Goal: Transaction & Acquisition: Obtain resource

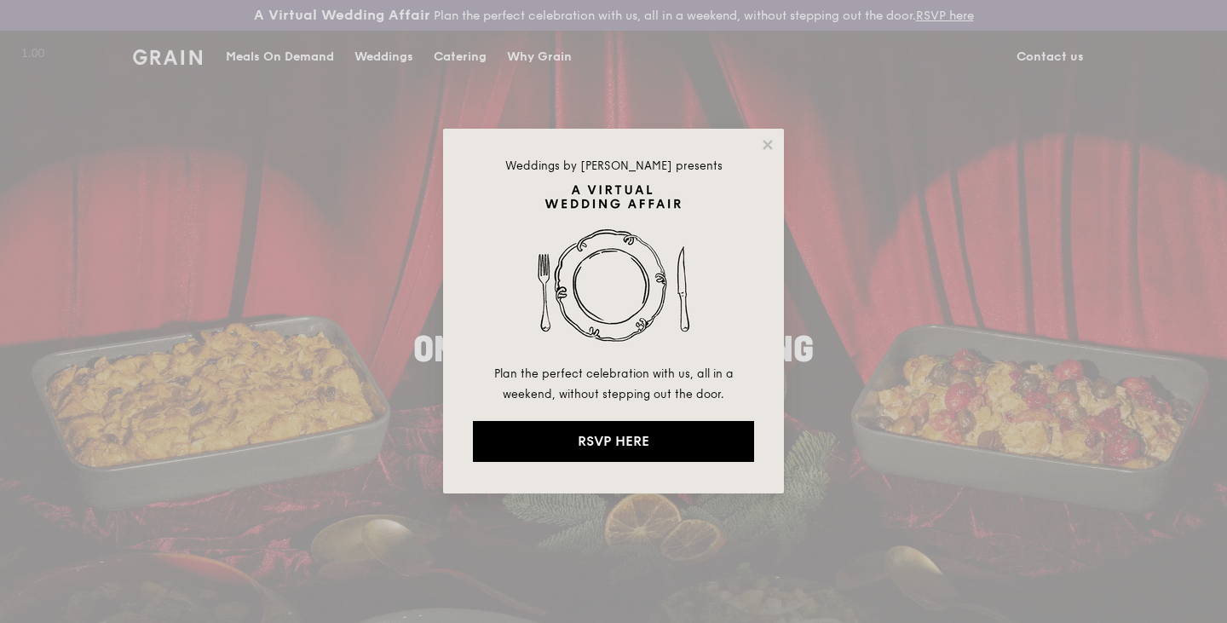
click at [775, 153] on div "Weddings by Grain presents Plan the perfect celebration with us, all in a weeke…" at bounding box center [613, 311] width 341 height 365
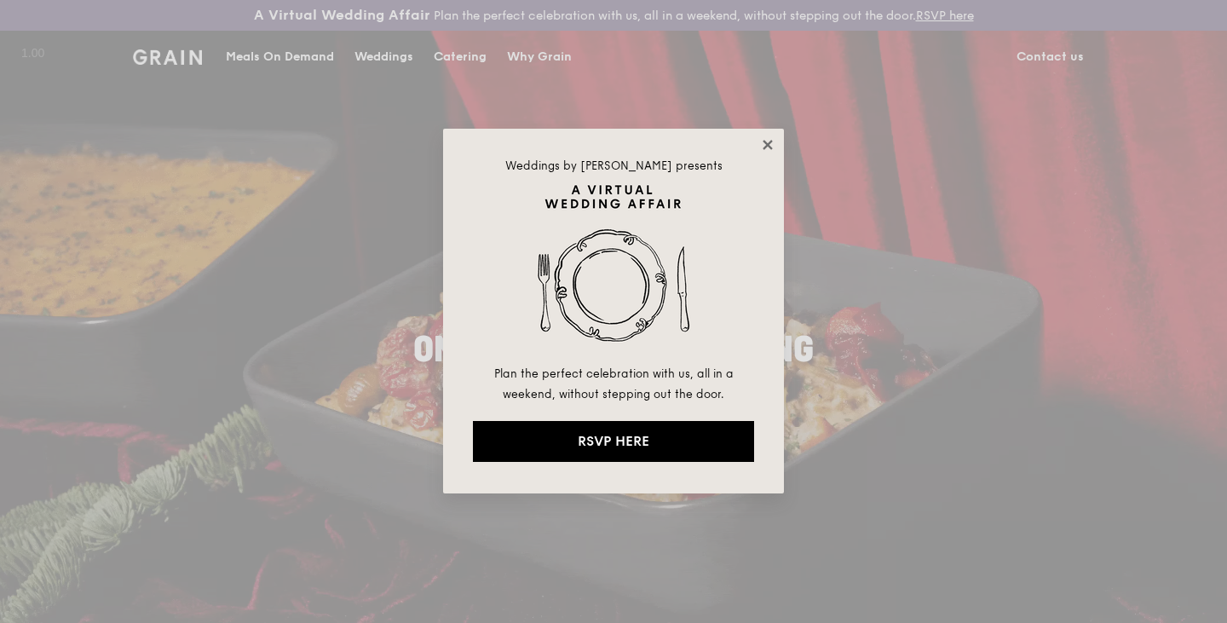
click at [772, 150] on icon at bounding box center [767, 144] width 15 height 15
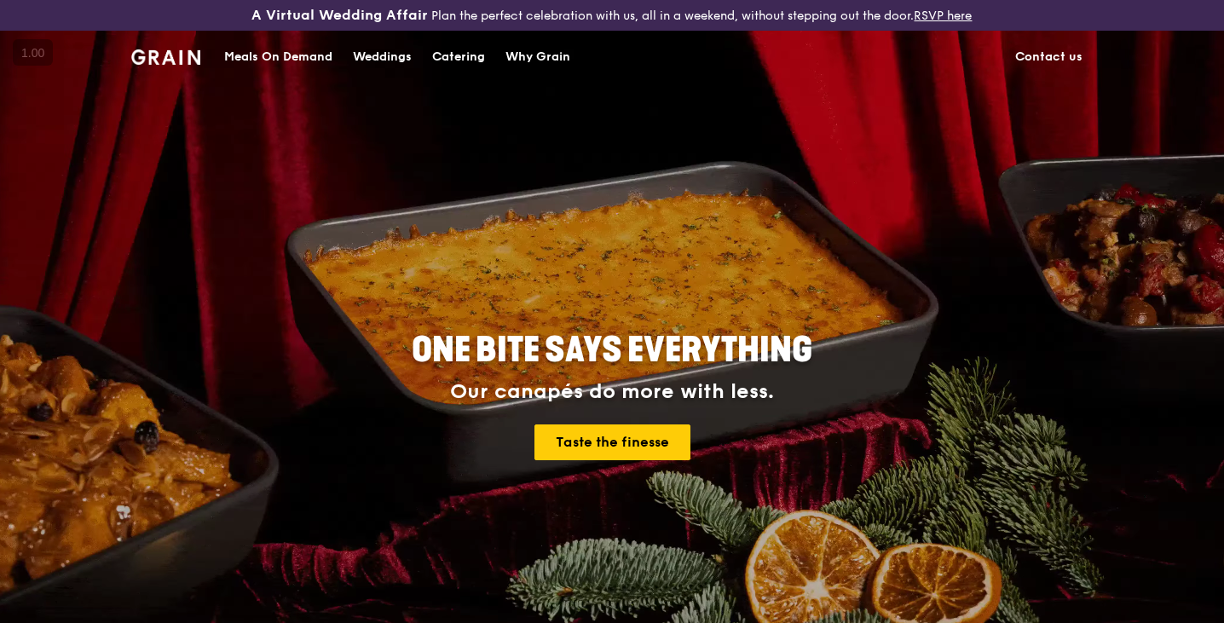
click at [453, 49] on div "Catering" at bounding box center [458, 57] width 53 height 51
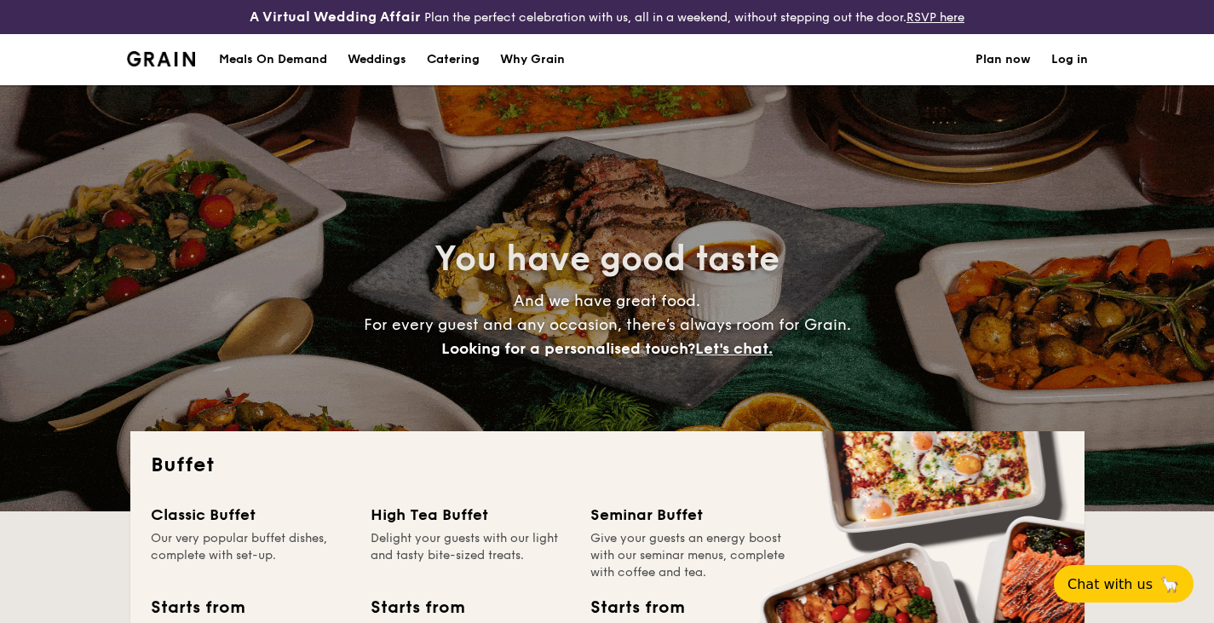
select select
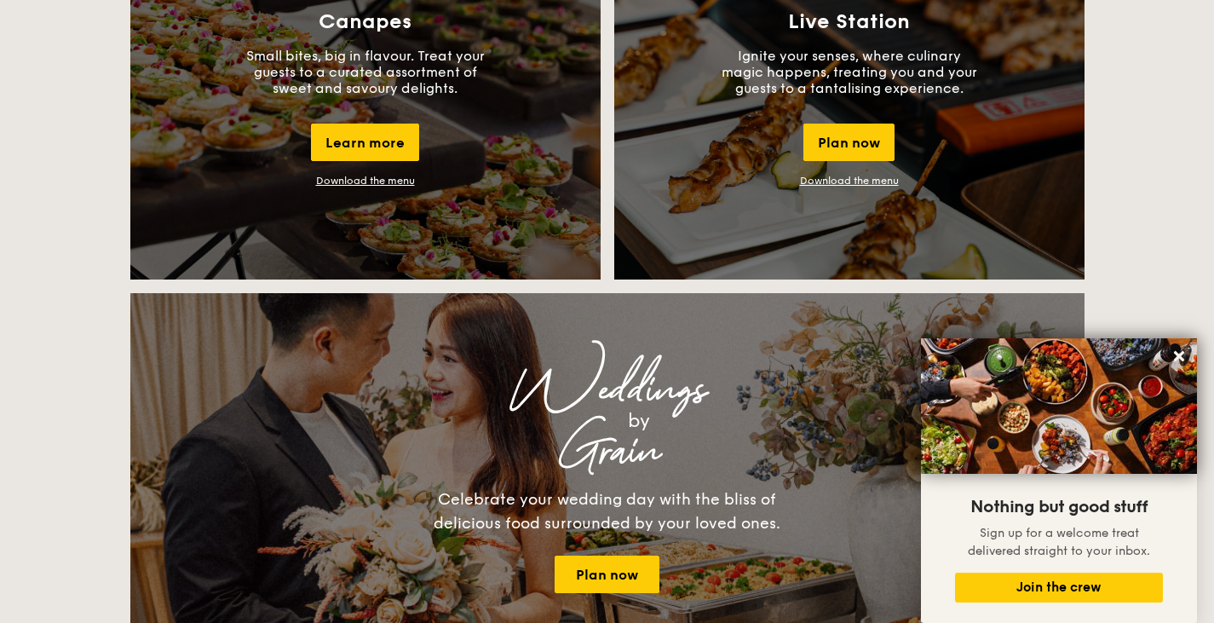
scroll to position [1573, 0]
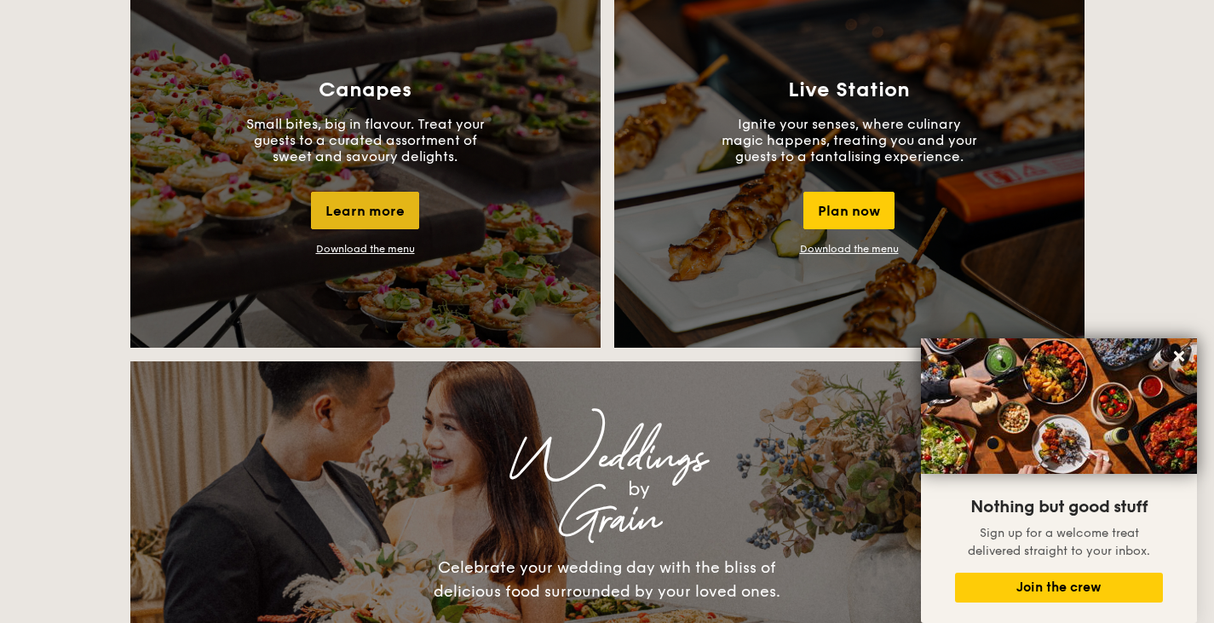
click at [401, 206] on div "Learn more" at bounding box center [365, 210] width 108 height 37
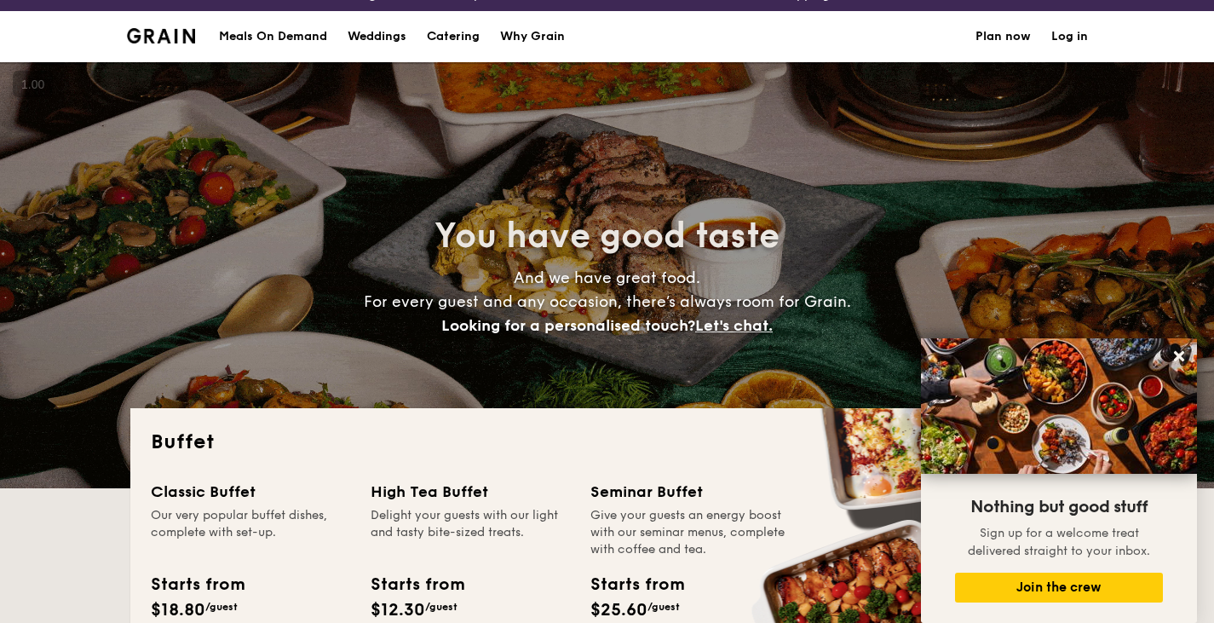
scroll to position [0, 0]
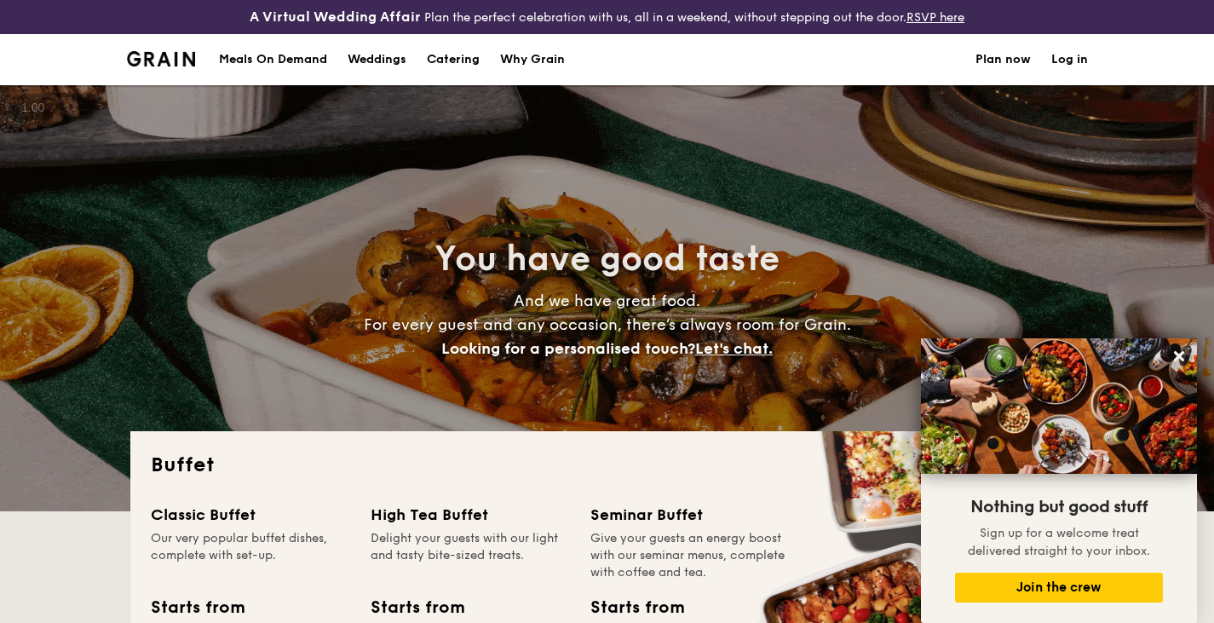
click at [465, 517] on div "High Tea Buffet" at bounding box center [470, 515] width 199 height 24
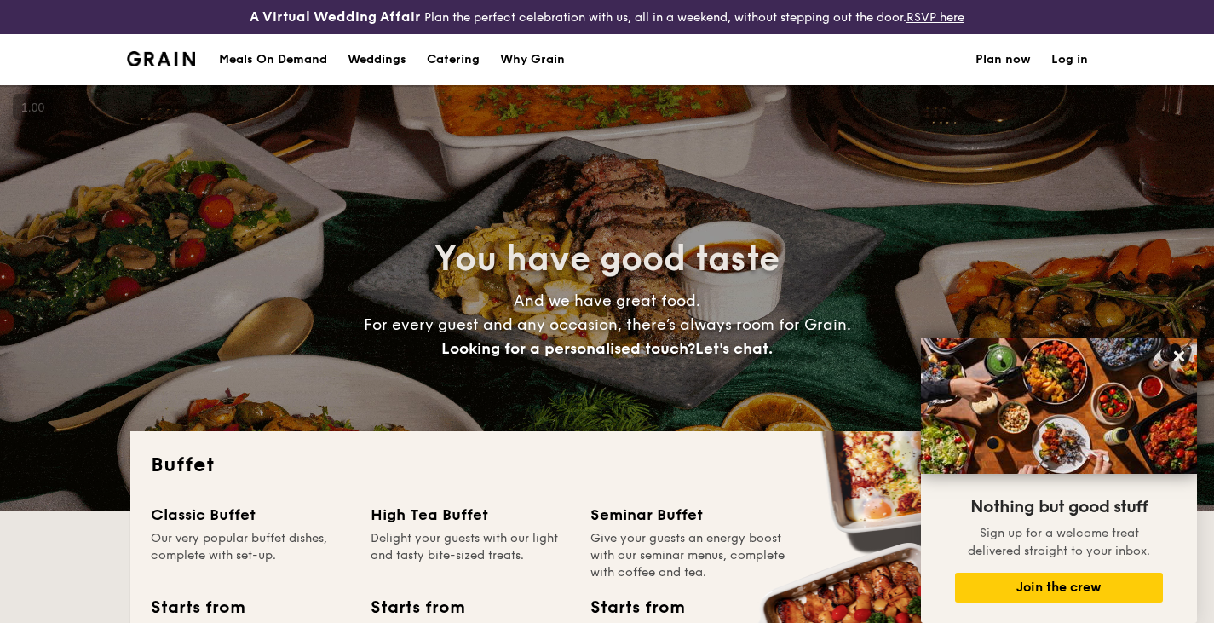
click at [465, 517] on div "High Tea Buffet" at bounding box center [470, 515] width 199 height 24
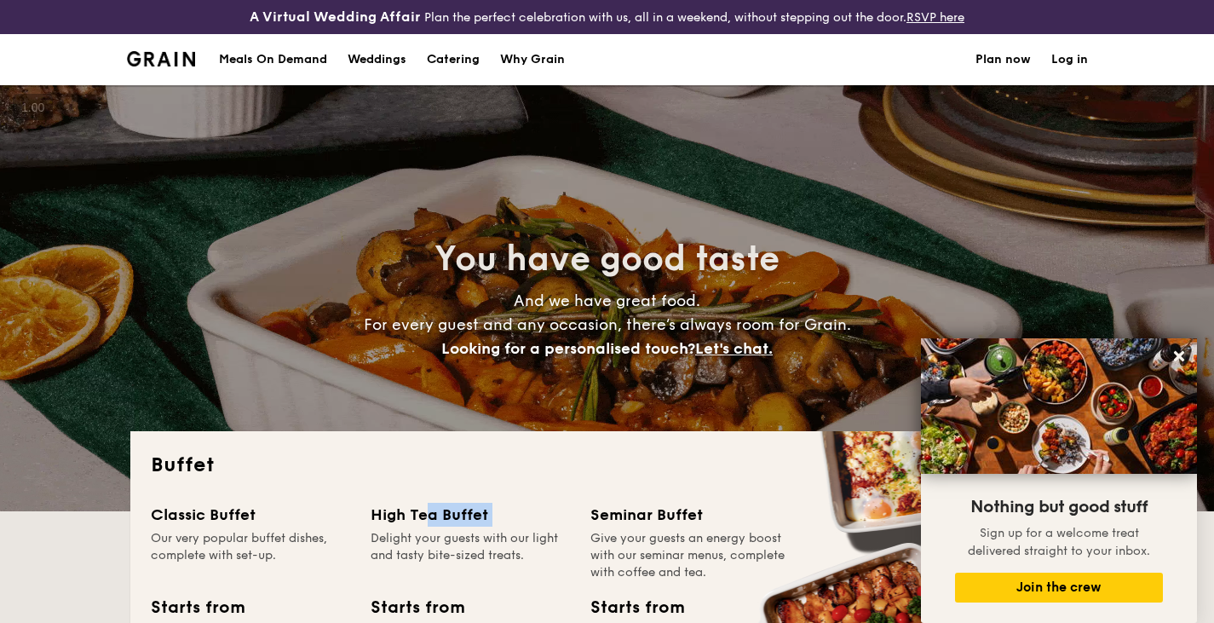
click at [465, 517] on div "High Tea Buffet" at bounding box center [470, 515] width 199 height 24
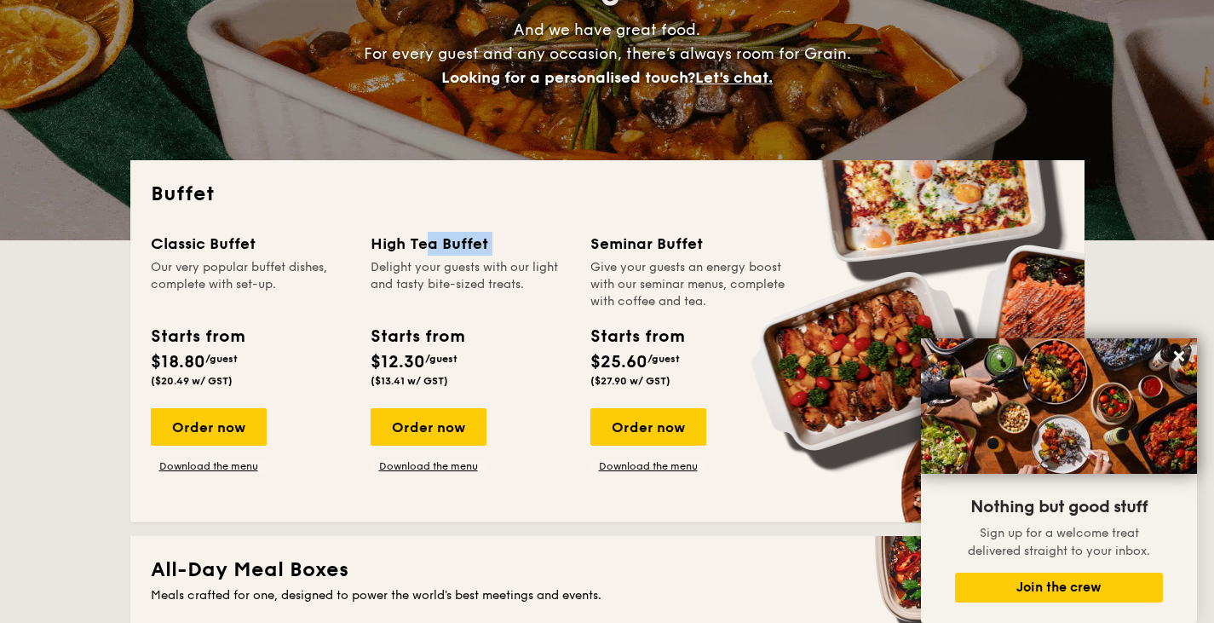
scroll to position [277, 0]
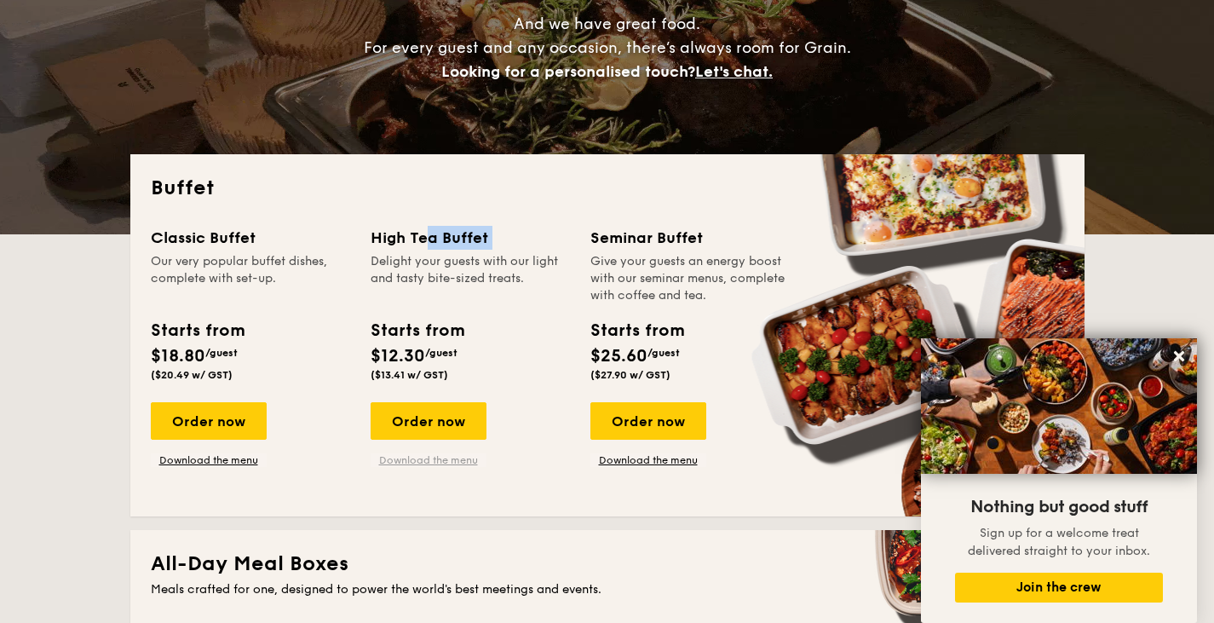
click at [460, 460] on link "Download the menu" at bounding box center [429, 460] width 116 height 14
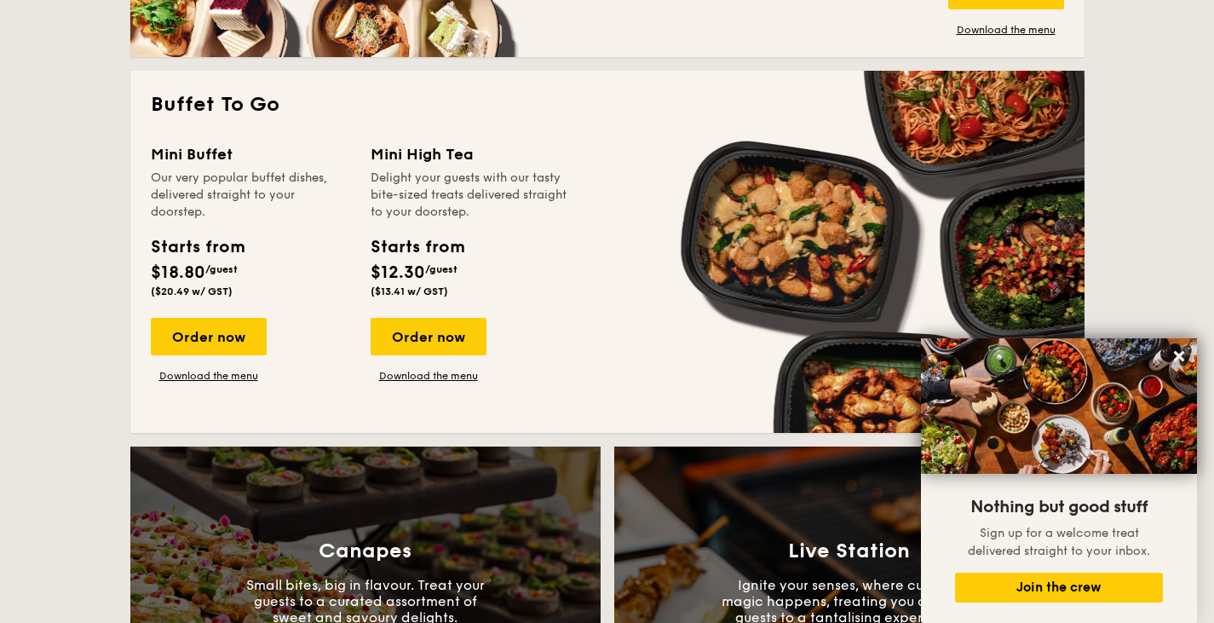
scroll to position [1109, 0]
